Goal: Task Accomplishment & Management: Manage account settings

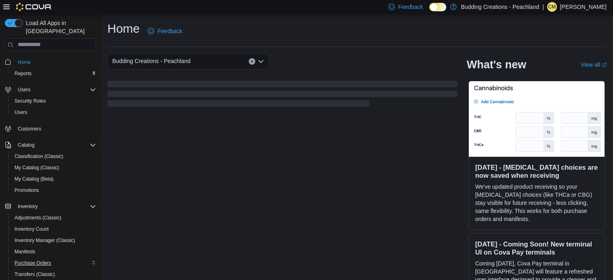
scroll to position [116, 0]
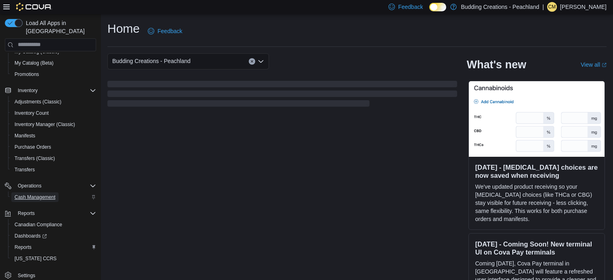
click at [26, 194] on span "Cash Management" at bounding box center [35, 197] width 41 height 6
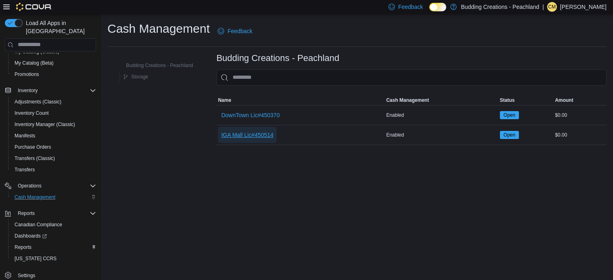
click at [243, 136] on span "IGA Mall Lic#450514" at bounding box center [247, 135] width 52 height 8
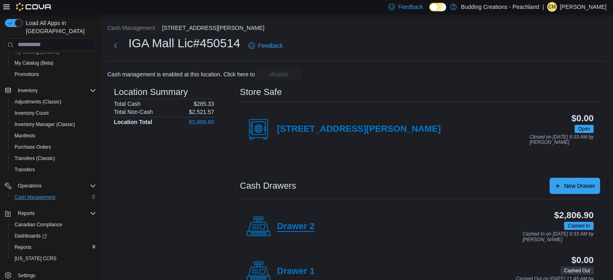
click at [292, 224] on h4 "Drawer 2" at bounding box center [296, 226] width 38 height 10
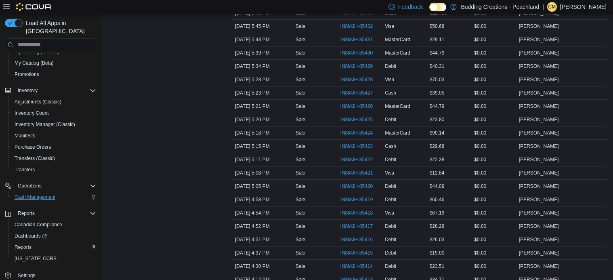
scroll to position [353, 0]
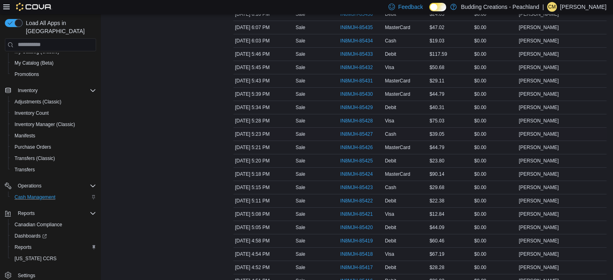
click at [446, 138] on div "$39.05" at bounding box center [450, 134] width 45 height 10
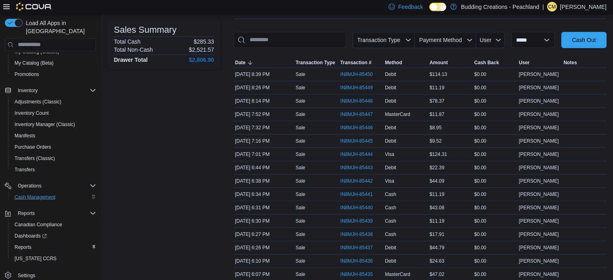
scroll to position [106, 0]
